Goal: Task Accomplishment & Management: Use online tool/utility

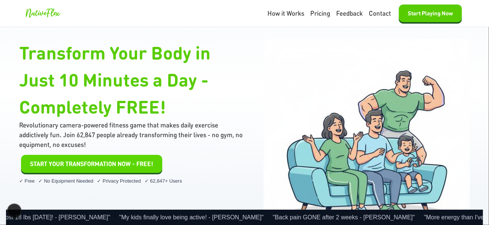
click at [99, 166] on span "START YOUR TRANSFORMATION NOW - FREE!" at bounding box center [91, 164] width 123 height 9
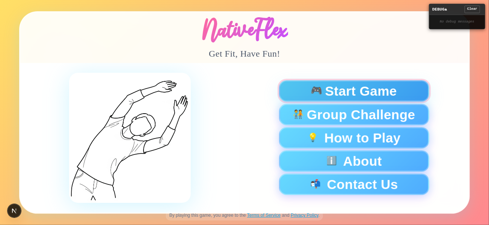
click at [343, 89] on span "Start Game" at bounding box center [361, 91] width 72 height 13
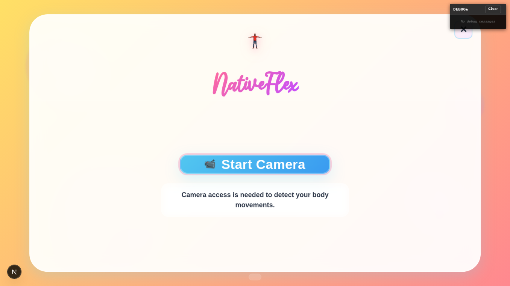
click at [239, 163] on button "📹 Start Camera" at bounding box center [255, 164] width 150 height 19
